Goal: Transaction & Acquisition: Purchase product/service

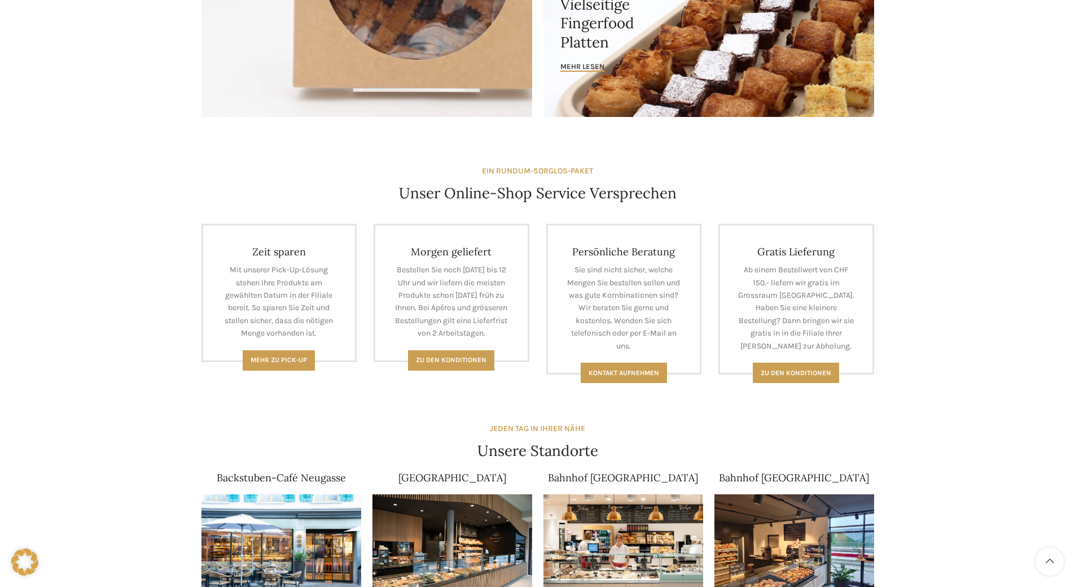
scroll to position [339, 0]
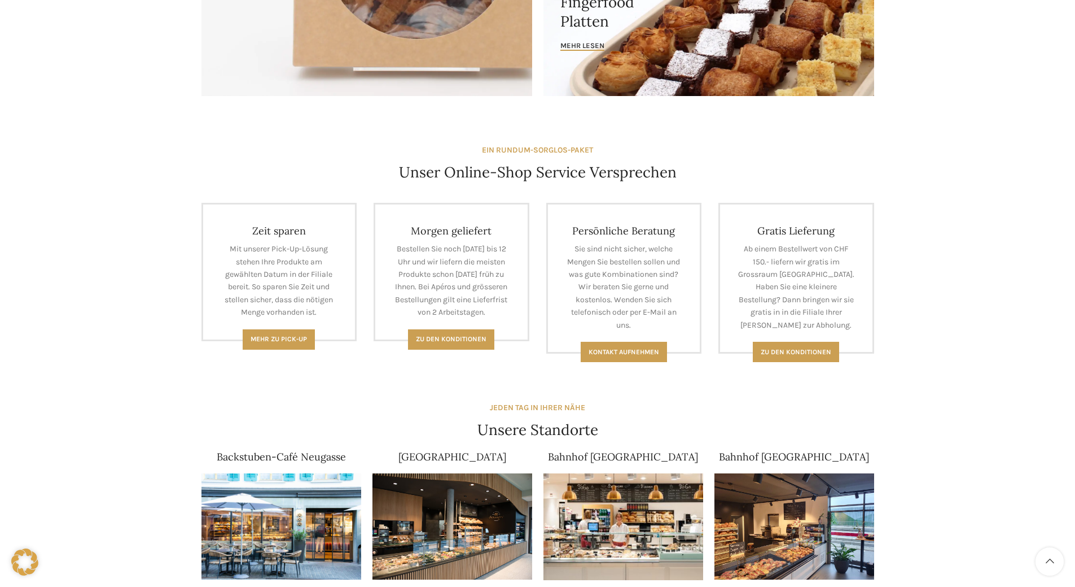
click at [261, 511] on img at bounding box center [282, 526] width 160 height 107
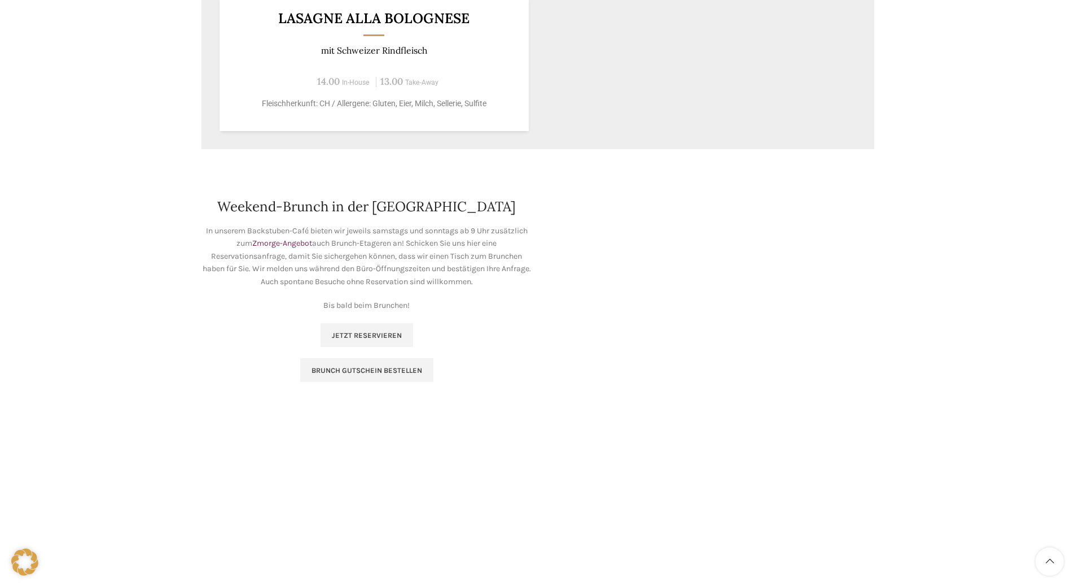
scroll to position [1388, 0]
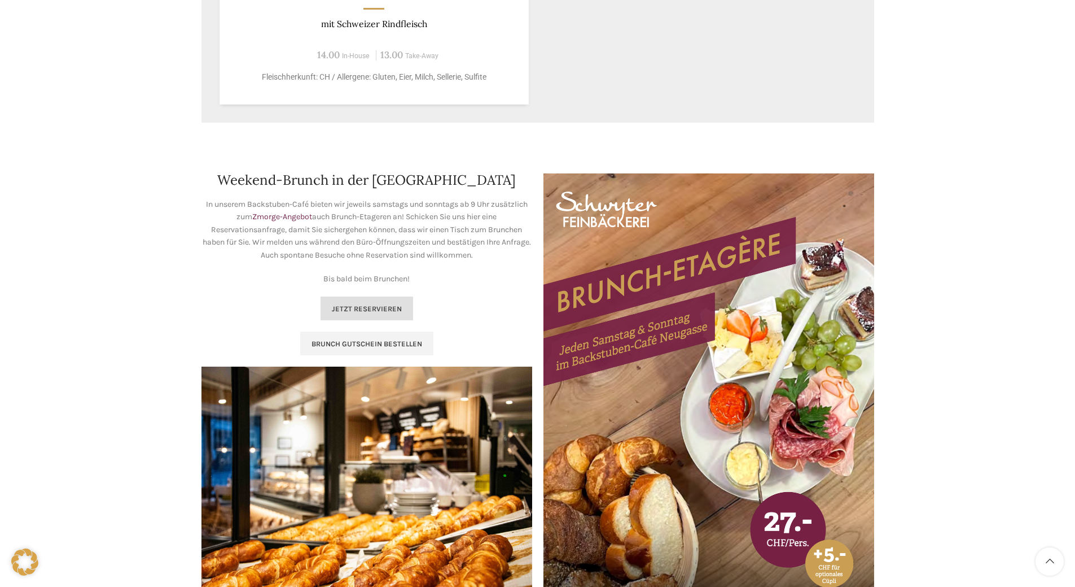
click at [363, 306] on span "Jetzt reservieren" at bounding box center [367, 308] width 70 height 9
click at [351, 339] on span "Brunch Gutschein bestellen" at bounding box center [367, 343] width 111 height 9
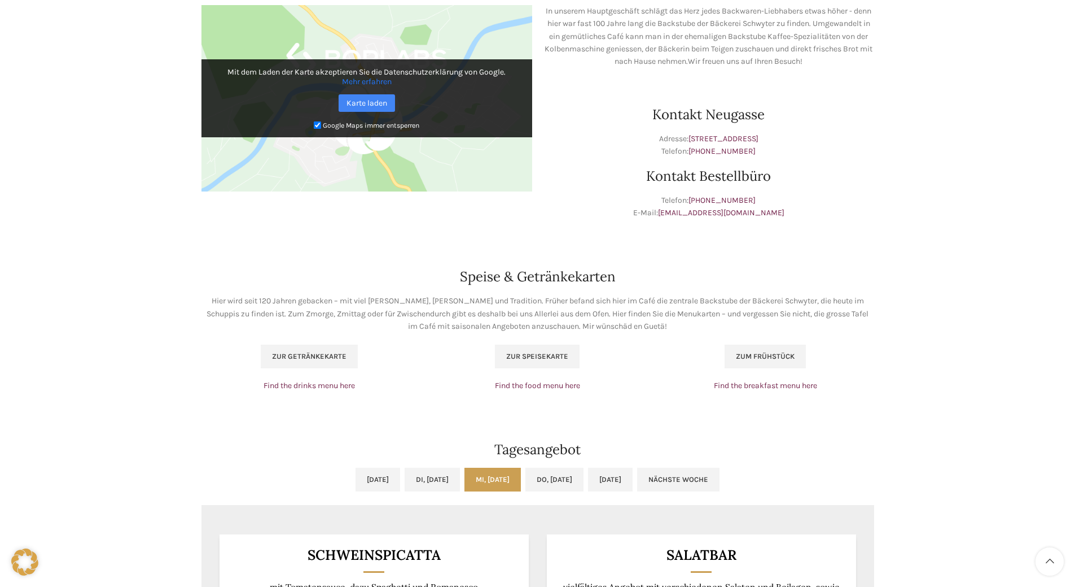
scroll to position [433, 0]
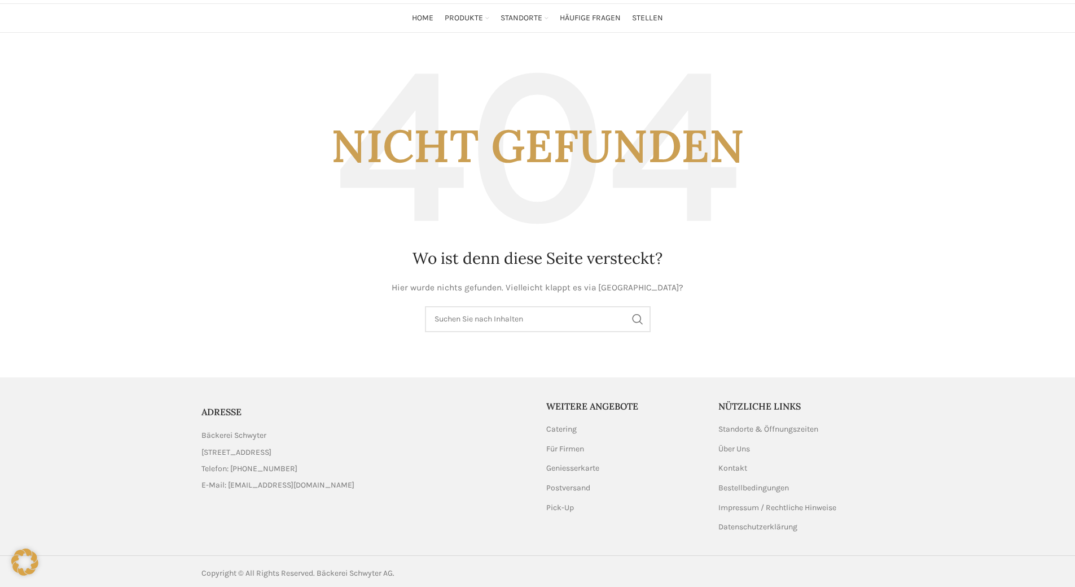
scroll to position [77, 0]
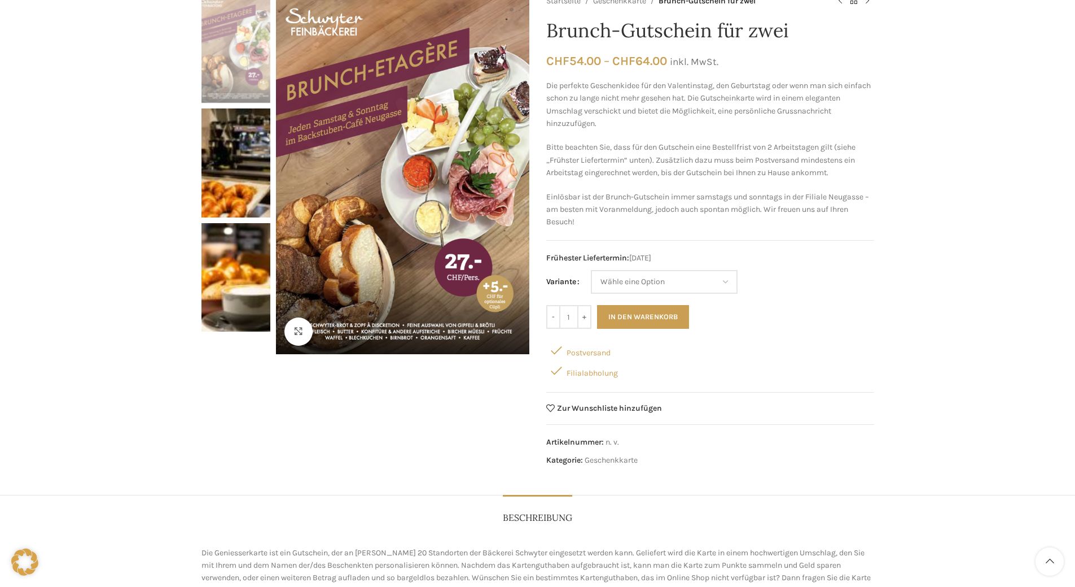
scroll to position [68, 0]
